Goal: Information Seeking & Learning: Learn about a topic

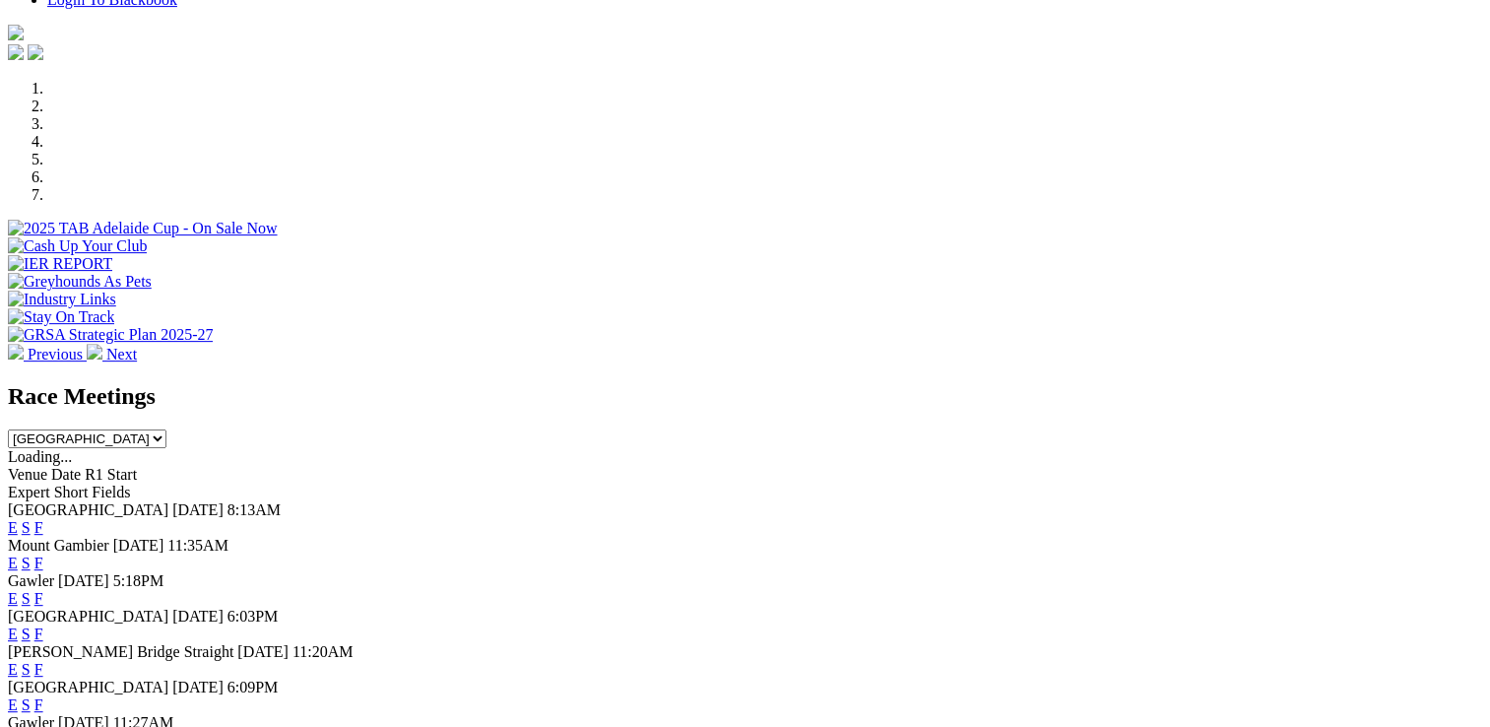
scroll to position [631, 0]
click at [18, 519] on link "E" at bounding box center [13, 527] width 10 height 17
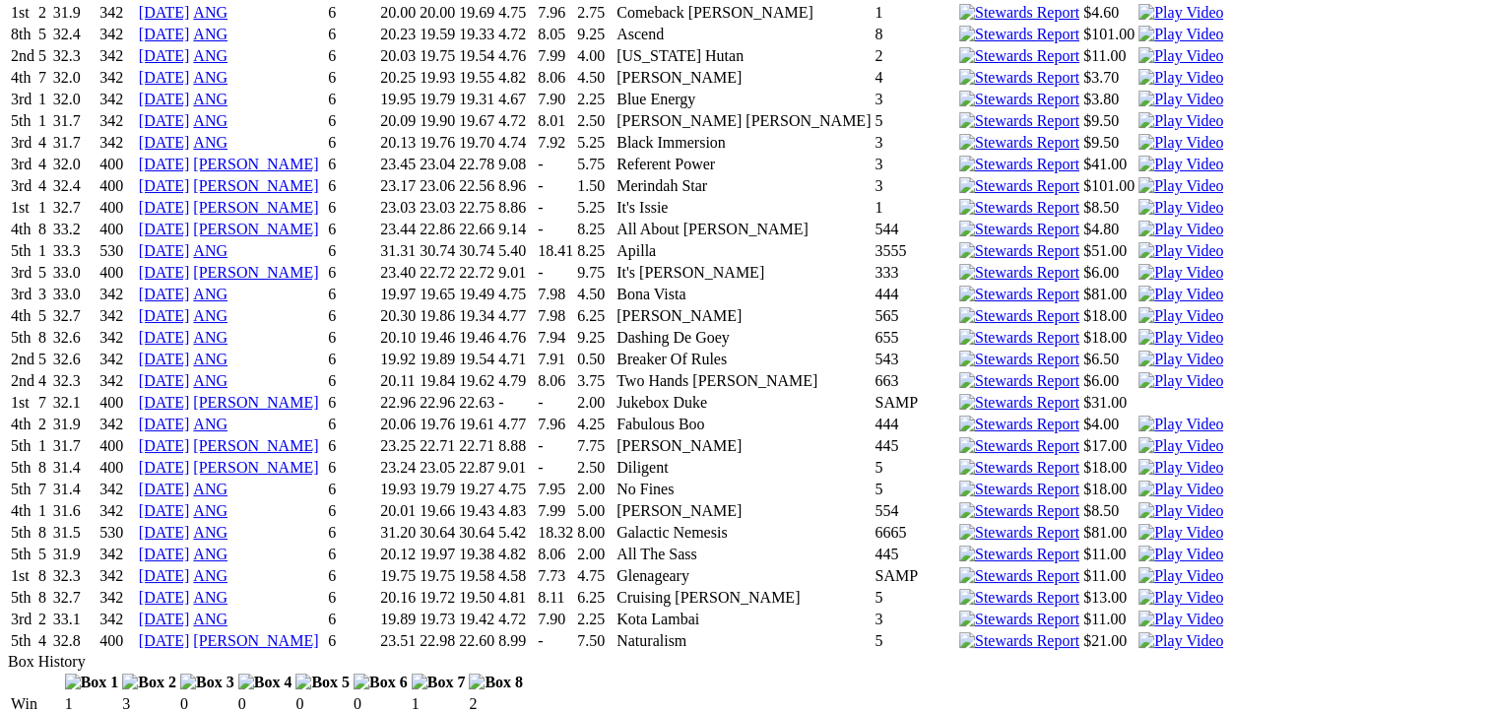
scroll to position [7202, 0]
